Goal: Transaction & Acquisition: Purchase product/service

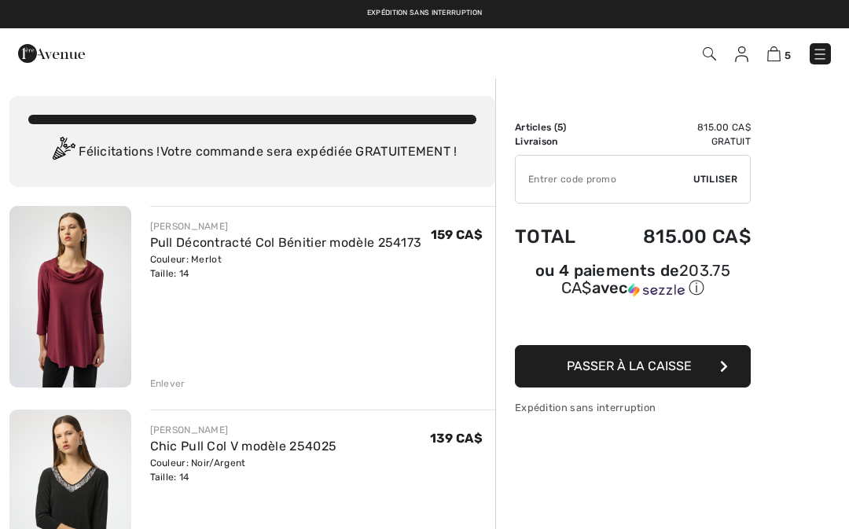
click at [170, 384] on div "Enlever" at bounding box center [167, 383] width 35 height 14
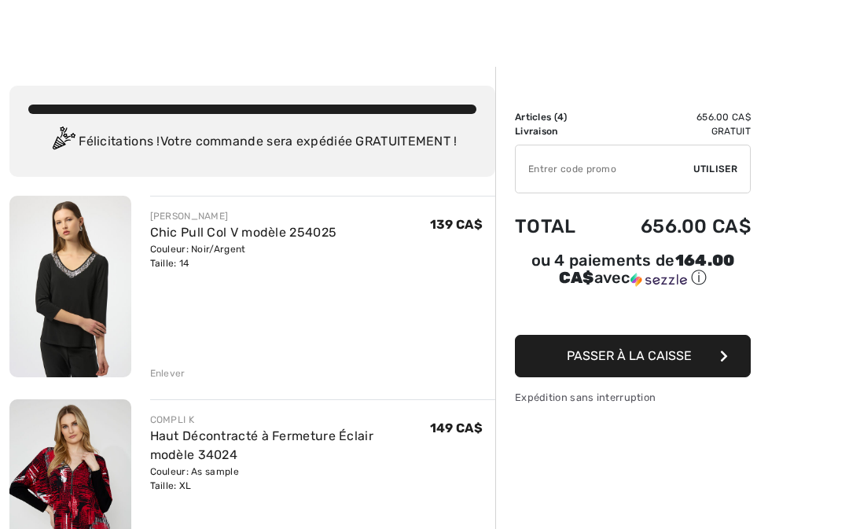
scroll to position [13, 0]
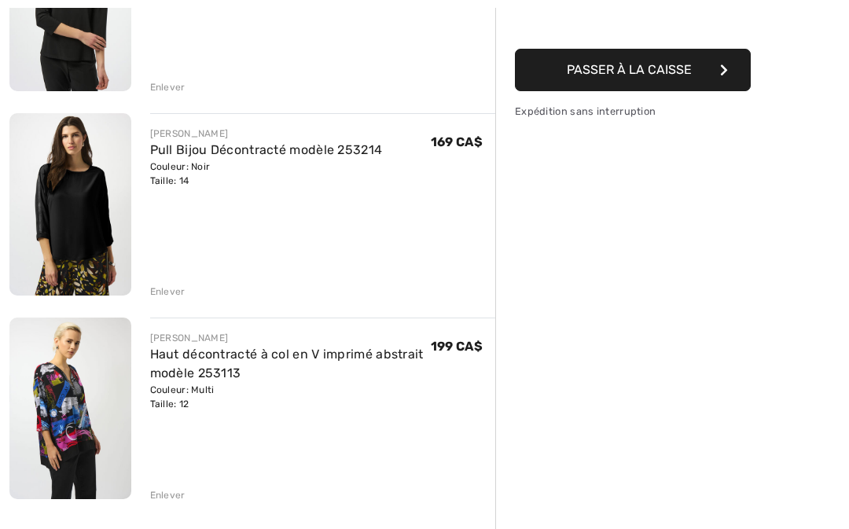
scroll to position [298, 0]
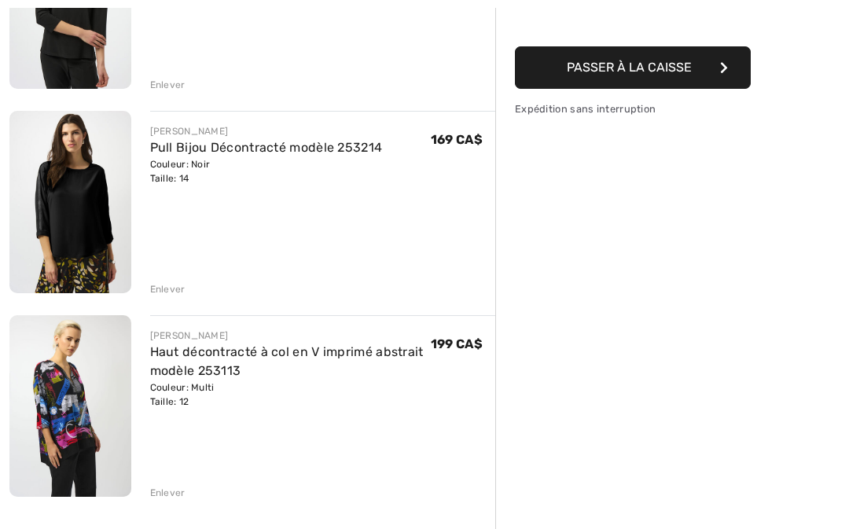
click at [185, 497] on div "Enlever" at bounding box center [323, 491] width 346 height 17
click at [182, 488] on div "Enlever" at bounding box center [167, 493] width 35 height 14
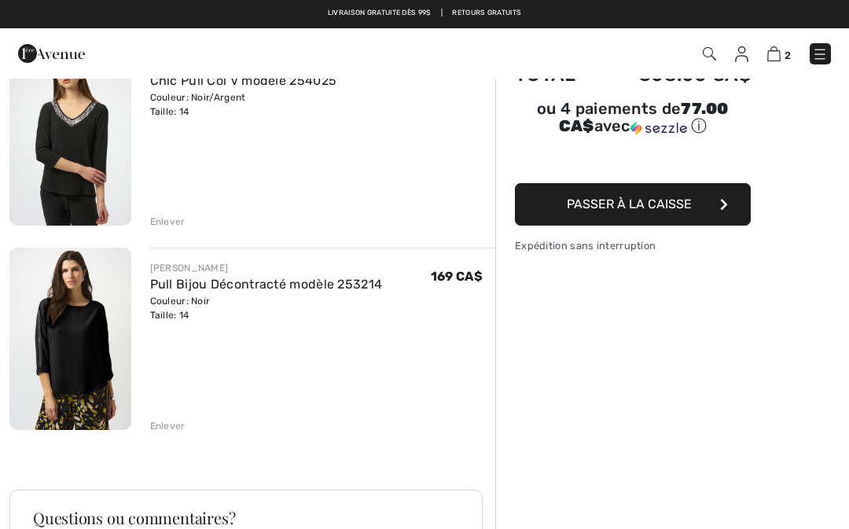
scroll to position [161, 0]
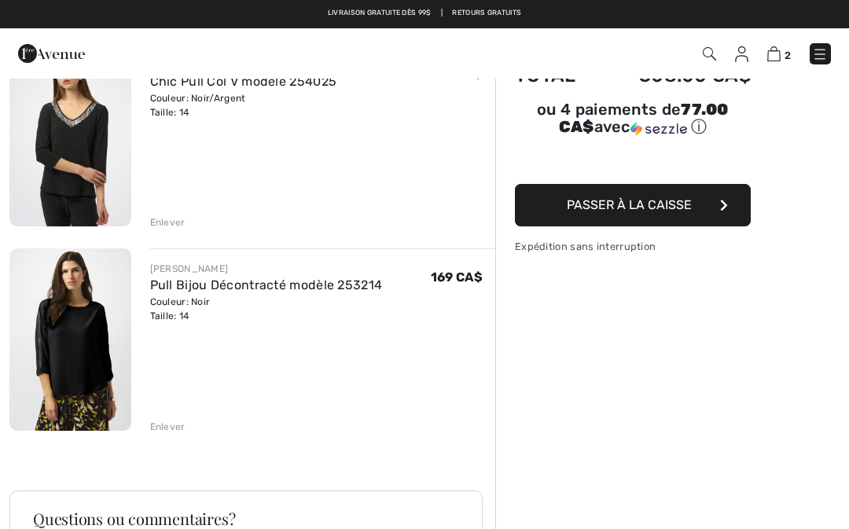
click at [357, 289] on link "Pull Bijou Décontracté modèle 253214" at bounding box center [266, 284] width 233 height 15
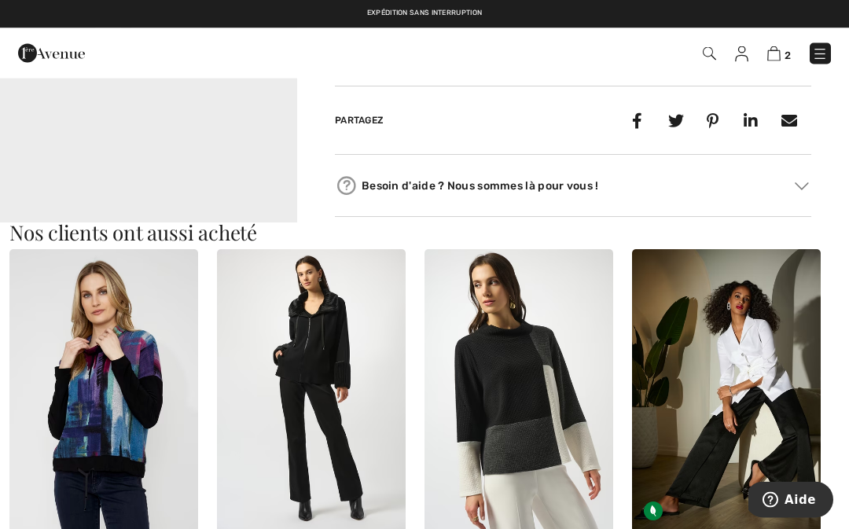
scroll to position [792, 0]
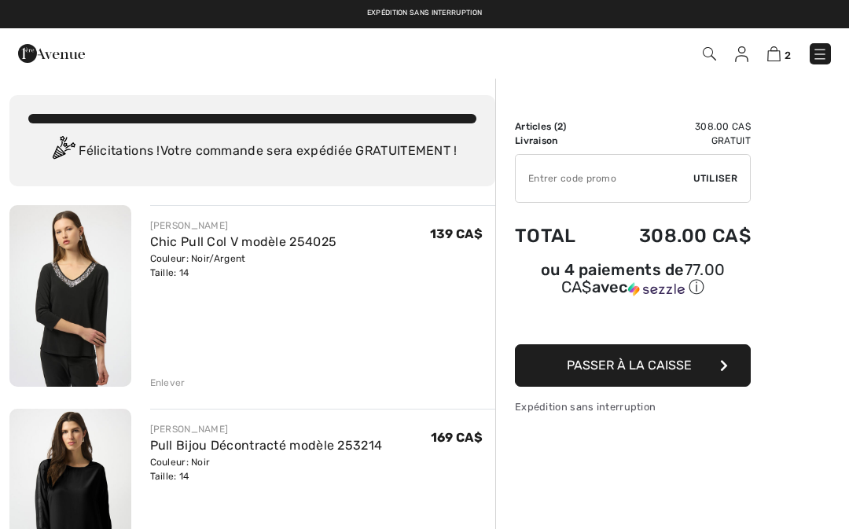
click at [94, 322] on img at bounding box center [70, 296] width 122 height 182
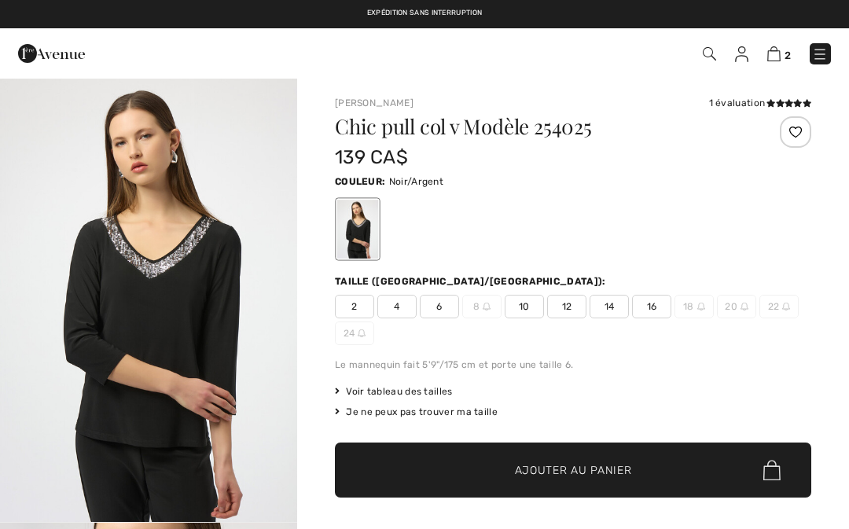
checkbox input "true"
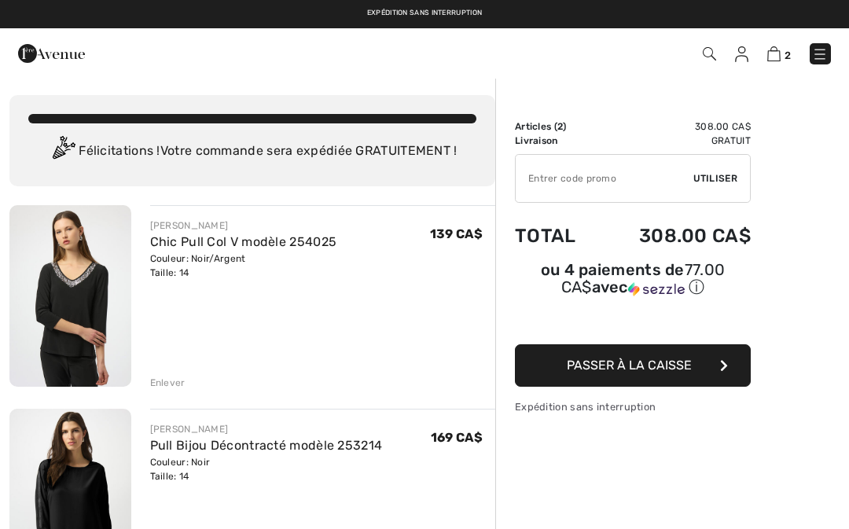
click at [180, 380] on div "Enlever" at bounding box center [167, 383] width 35 height 14
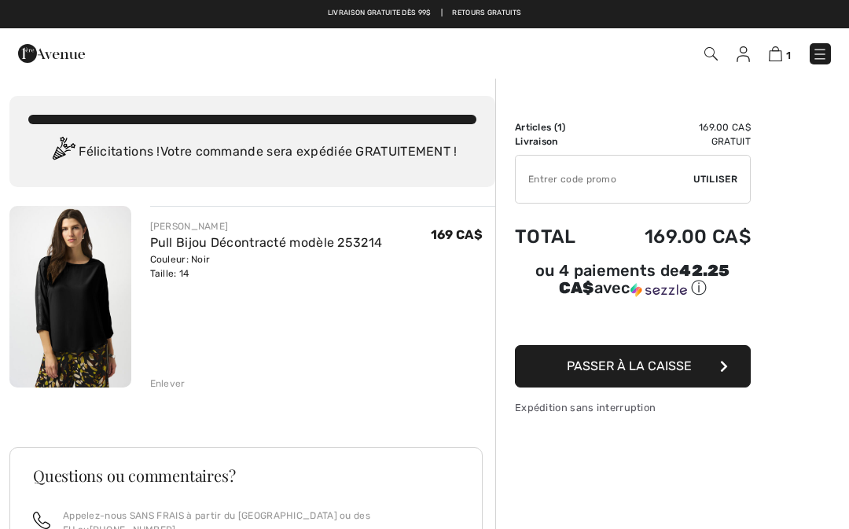
click at [175, 381] on div "Enlever" at bounding box center [167, 383] width 35 height 14
